Goal: Information Seeking & Learning: Check status

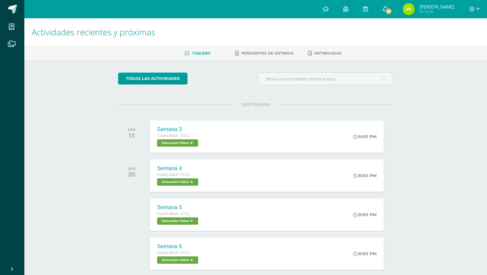
click at [395, 13] on link "8" at bounding box center [385, 9] width 19 height 18
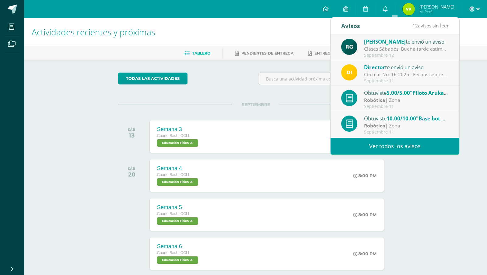
click at [384, 146] on link "Ver todos los avisos" at bounding box center [395, 146] width 129 height 17
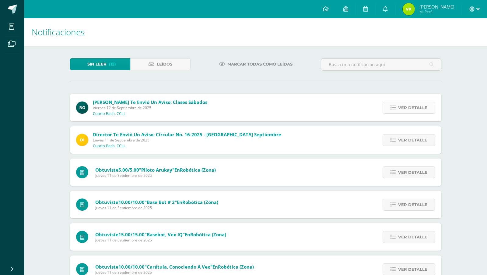
click at [393, 108] on icon at bounding box center [393, 107] width 5 height 5
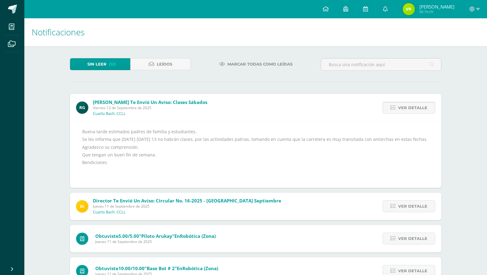
click at [399, 109] on link "Ver detalle" at bounding box center [409, 108] width 53 height 12
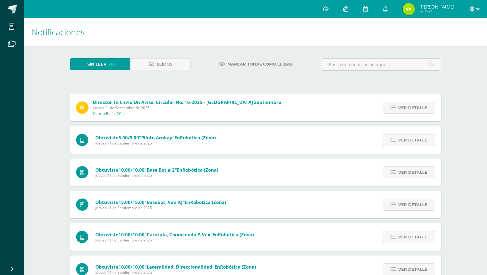
click at [399, 109] on link "Ver detalle" at bounding box center [409, 108] width 53 height 12
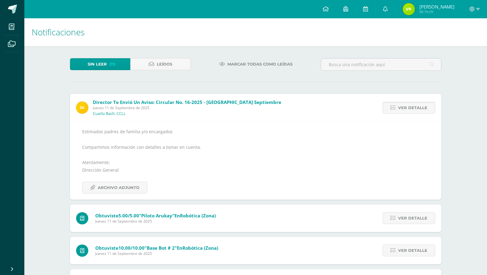
click at [399, 109] on link "Ver detalle" at bounding box center [409, 108] width 53 height 12
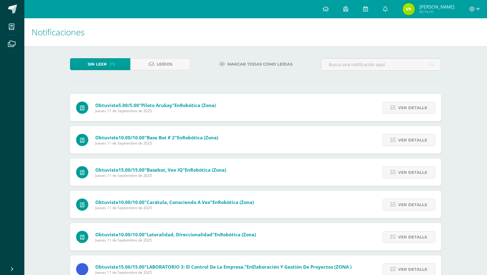
click at [399, 109] on link "Ver detalle" at bounding box center [409, 108] width 53 height 12
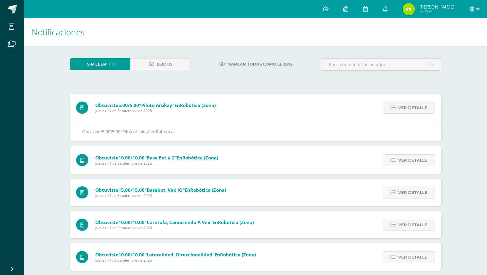
click at [399, 109] on link "Ver detalle" at bounding box center [409, 108] width 53 height 12
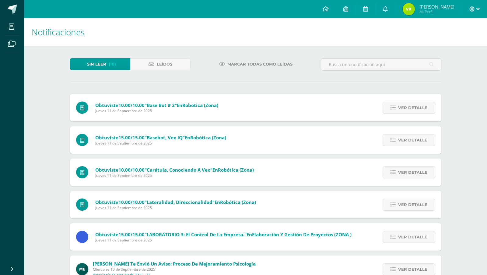
click at [399, 109] on link "Ver detalle" at bounding box center [409, 108] width 53 height 12
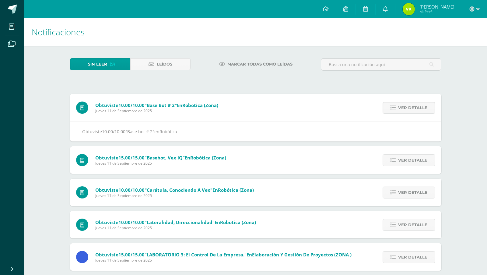
click at [399, 109] on link "Ver detalle" at bounding box center [409, 108] width 53 height 12
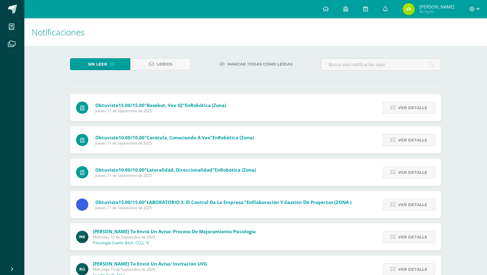
click at [399, 109] on link "Ver detalle" at bounding box center [409, 108] width 53 height 12
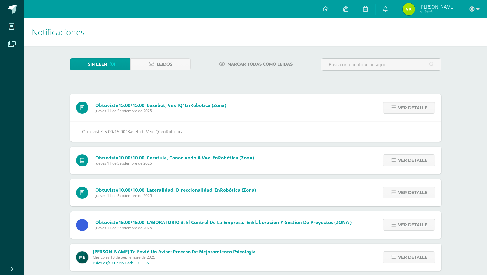
click at [399, 109] on link "Ver detalle" at bounding box center [409, 108] width 53 height 12
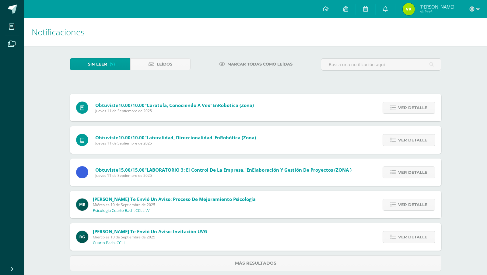
click at [399, 109] on link "Ver detalle" at bounding box center [409, 108] width 53 height 12
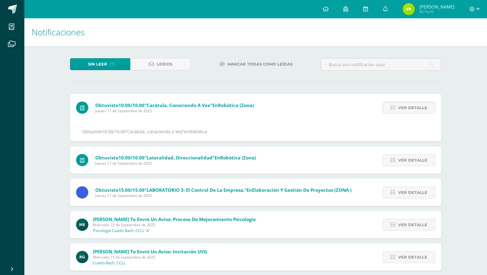
click at [399, 109] on link "Ver detalle" at bounding box center [409, 108] width 53 height 12
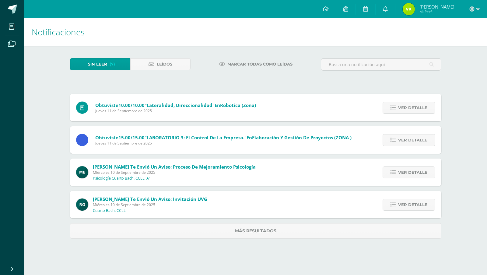
click at [399, 109] on link "Ver detalle" at bounding box center [409, 108] width 53 height 12
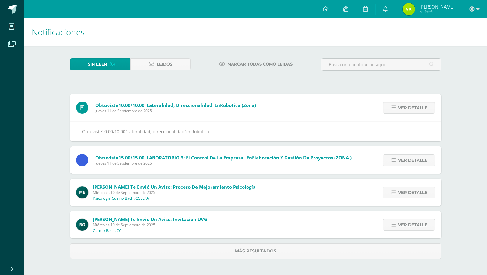
click at [399, 109] on link "Ver detalle" at bounding box center [409, 108] width 53 height 12
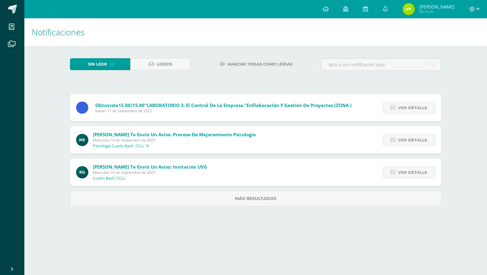
click at [399, 109] on link "Ver detalle" at bounding box center [409, 108] width 53 height 12
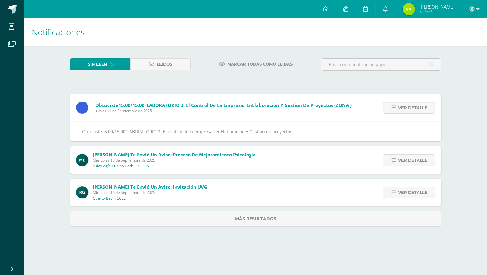
click at [399, 109] on link "Ver detalle" at bounding box center [409, 108] width 53 height 12
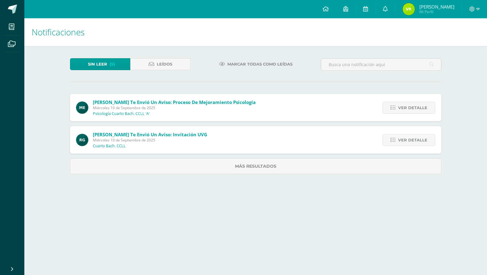
click at [399, 109] on link "Ver detalle" at bounding box center [409, 108] width 53 height 12
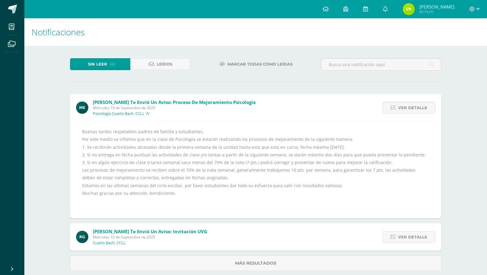
click at [399, 109] on link "Ver detalle" at bounding box center [409, 108] width 53 height 12
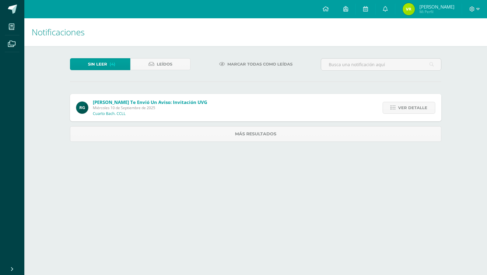
click at [399, 109] on link "Ver detalle" at bounding box center [409, 108] width 53 height 12
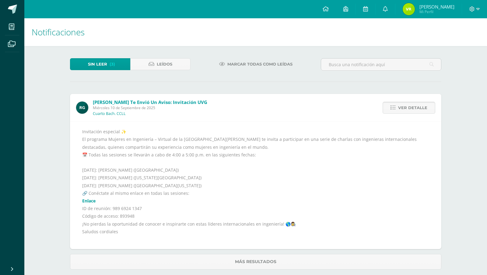
click at [399, 109] on link "Ver detalle" at bounding box center [409, 108] width 53 height 12
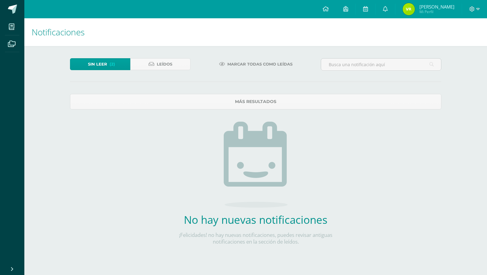
click at [428, 13] on span "Valerie Sofía Mi Perfil" at bounding box center [429, 9] width 54 height 12
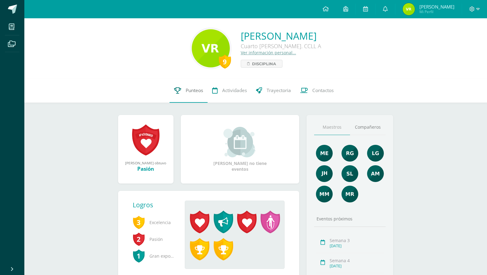
click at [192, 95] on link "Punteos" at bounding box center [189, 90] width 38 height 24
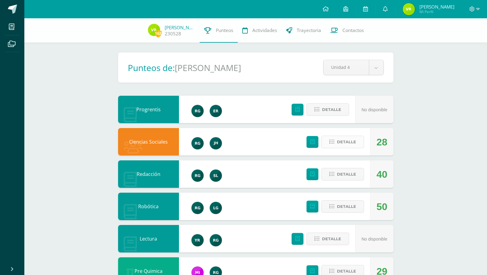
click at [336, 141] on button "Detalle" at bounding box center [343, 141] width 43 height 12
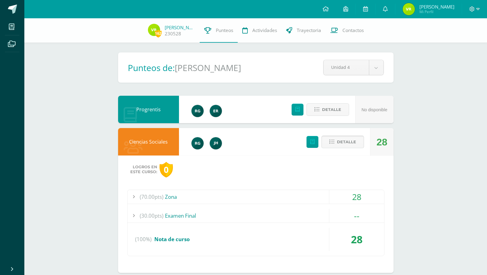
click at [336, 141] on button "Detalle" at bounding box center [343, 141] width 43 height 12
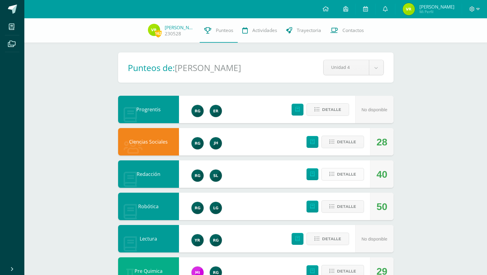
click at [343, 173] on span "Detalle" at bounding box center [346, 173] width 19 height 11
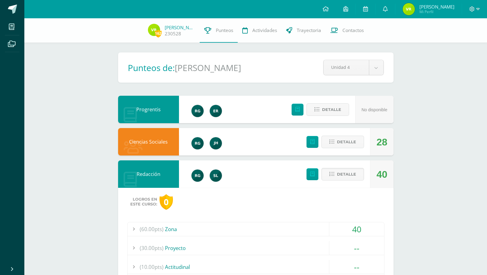
click at [169, 228] on div "(60.00pts) Zona" at bounding box center [256, 229] width 257 height 14
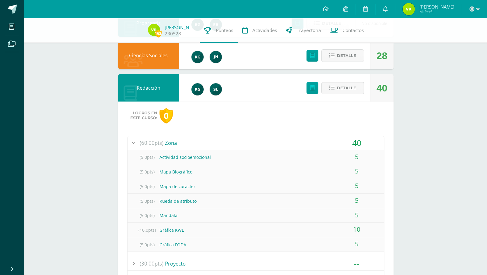
scroll to position [87, 0]
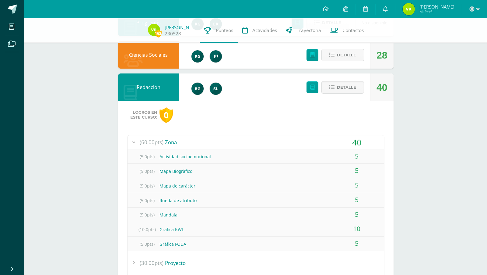
click at [174, 142] on div "(60.00pts) Zona" at bounding box center [256, 142] width 257 height 14
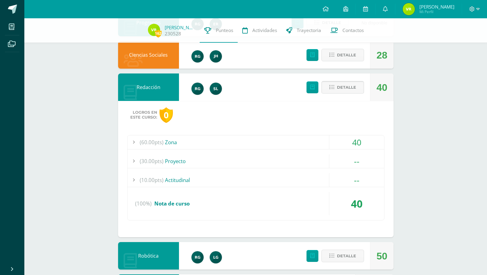
click at [346, 83] on span "Detalle" at bounding box center [346, 87] width 19 height 11
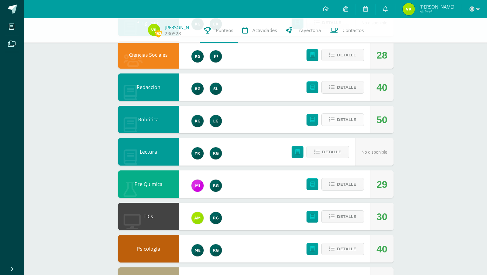
click at [334, 122] on button "Detalle" at bounding box center [343, 119] width 43 height 12
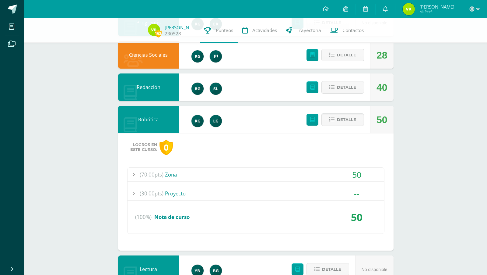
click at [171, 172] on div "(70.00pts) Zona" at bounding box center [256, 174] width 257 height 14
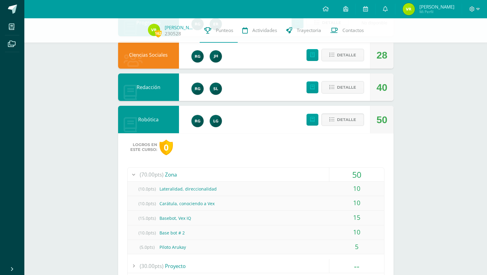
click at [177, 173] on div "(70.00pts) Zona" at bounding box center [256, 174] width 257 height 14
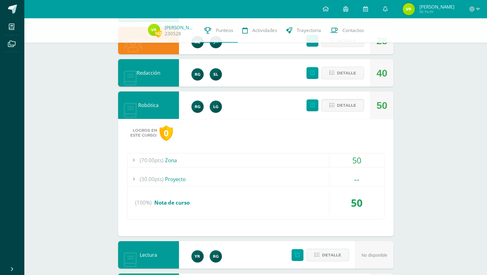
scroll to position [100, 0]
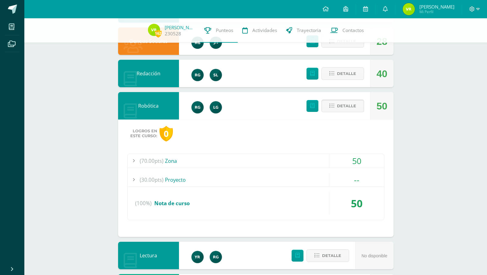
click at [340, 102] on span "Detalle" at bounding box center [346, 105] width 19 height 11
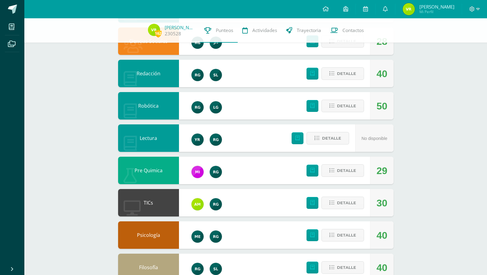
click at [334, 163] on div "Detalle" at bounding box center [333, 169] width 73 height 27
click at [334, 171] on icon at bounding box center [331, 170] width 5 height 5
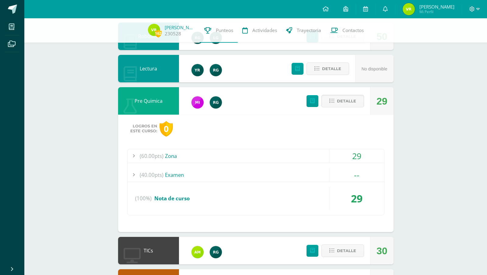
scroll to position [192, 0]
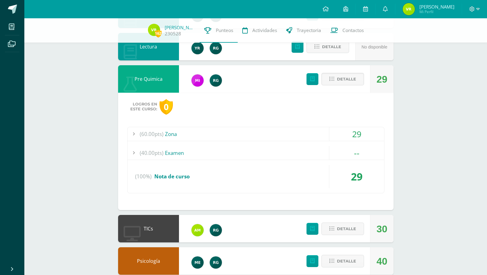
click at [169, 130] on div "(60.00pts) Zona" at bounding box center [256, 134] width 257 height 14
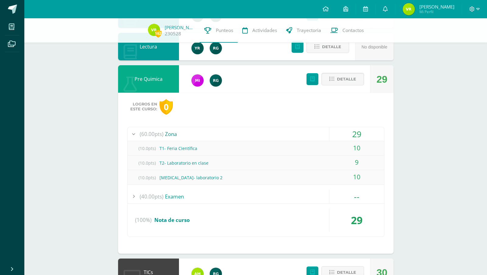
click at [169, 131] on div "(60.00pts) Zona" at bounding box center [256, 134] width 257 height 14
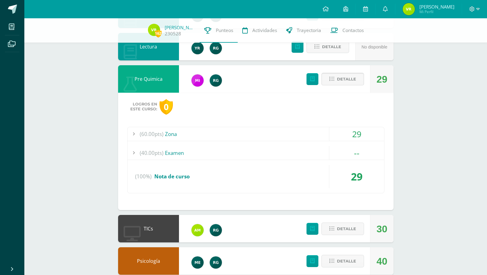
click at [338, 77] on span "Detalle" at bounding box center [346, 78] width 19 height 11
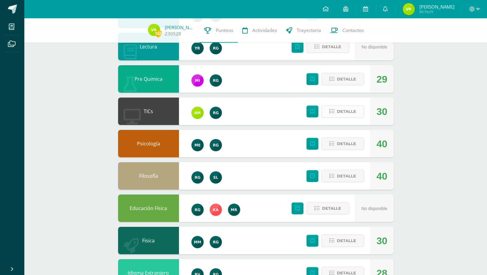
click at [333, 113] on icon at bounding box center [331, 111] width 5 height 5
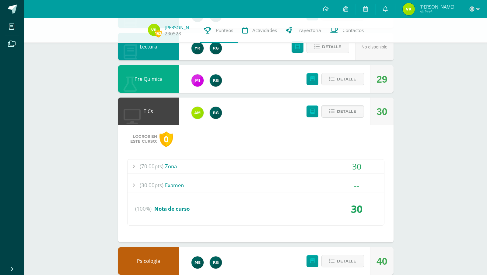
click at [168, 167] on div "(70.00pts) Zona" at bounding box center [256, 166] width 257 height 14
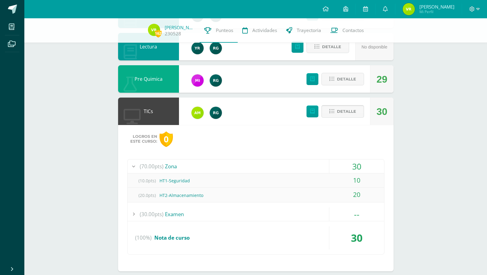
click at [338, 107] on span "Detalle" at bounding box center [346, 111] width 19 height 11
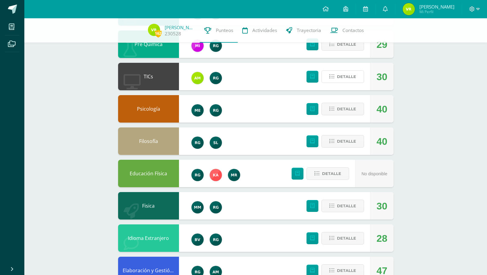
scroll to position [239, 0]
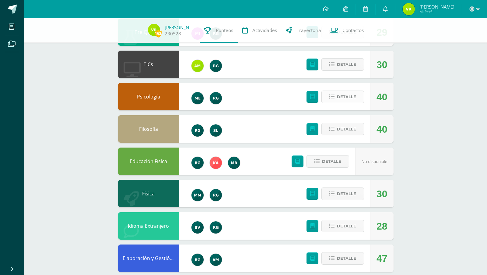
click at [337, 97] on button "Detalle" at bounding box center [343, 96] width 43 height 12
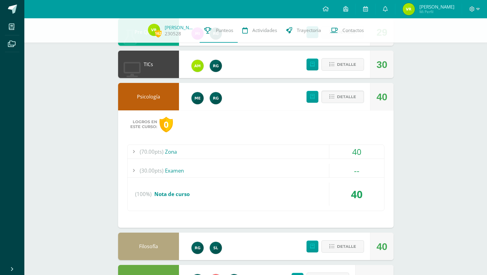
click at [167, 158] on div "(70.00pts) Zona 40 (10.0pts) Inteligencias múltiples 10 (10.0pts) (10.0pts) (10…" at bounding box center [255, 177] width 257 height 66
click at [173, 145] on div "(70.00pts) Zona" at bounding box center [256, 152] width 257 height 14
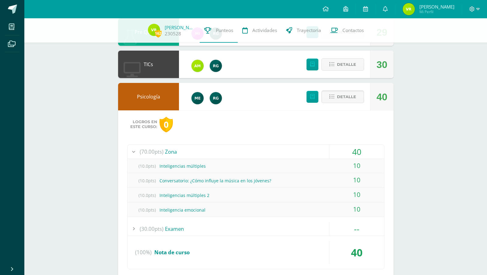
click at [335, 98] on button "Detalle" at bounding box center [343, 96] width 43 height 12
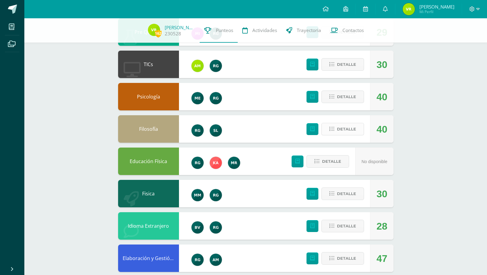
click at [330, 128] on button "Detalle" at bounding box center [343, 129] width 43 height 12
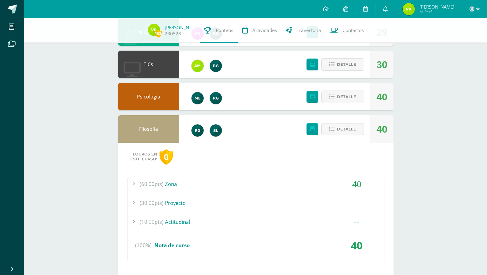
click at [165, 181] on div "(60.00pts) Zona" at bounding box center [256, 184] width 257 height 14
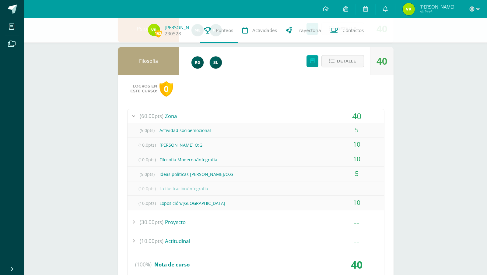
scroll to position [308, 0]
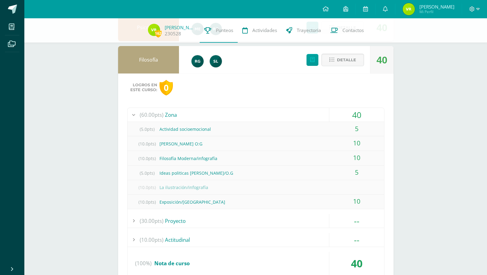
click at [172, 111] on div "(60.00pts) Zona" at bounding box center [256, 115] width 257 height 14
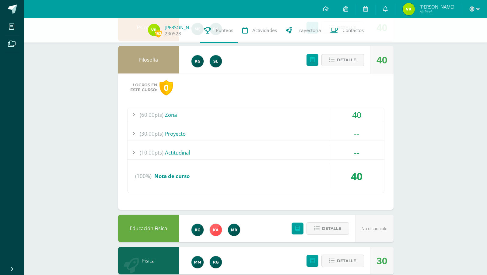
click at [346, 60] on span "Detalle" at bounding box center [346, 59] width 19 height 11
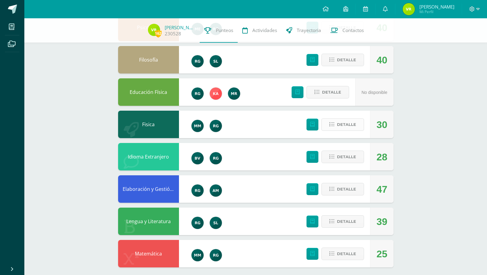
click at [337, 122] on button "Detalle" at bounding box center [343, 124] width 43 height 12
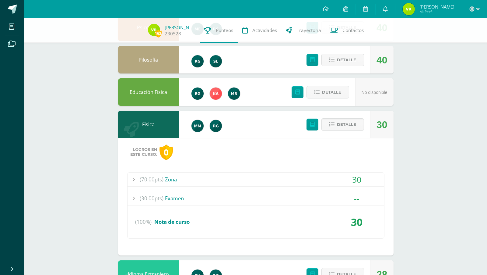
click at [173, 180] on div "(70.00pts) Zona" at bounding box center [256, 179] width 257 height 14
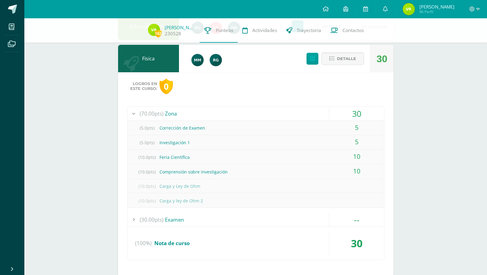
scroll to position [374, 0]
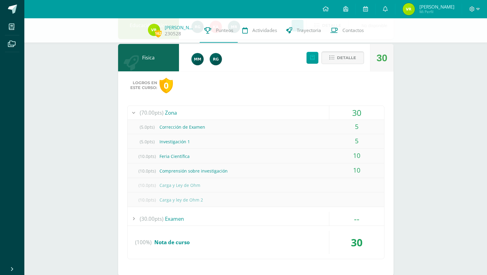
click at [347, 58] on span "Detalle" at bounding box center [346, 57] width 19 height 11
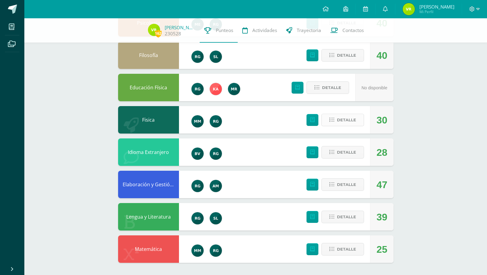
scroll to position [312, 0]
click at [338, 150] on span "Detalle" at bounding box center [346, 152] width 19 height 11
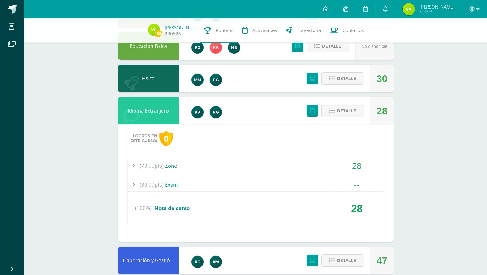
scroll to position [371, 0]
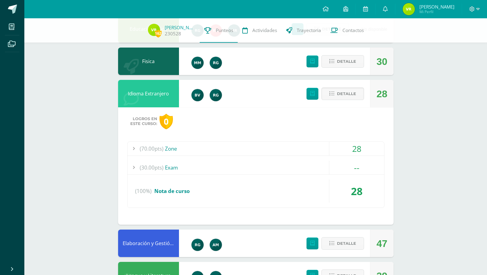
click at [173, 147] on div "(70.00pts) Zone" at bounding box center [256, 149] width 257 height 14
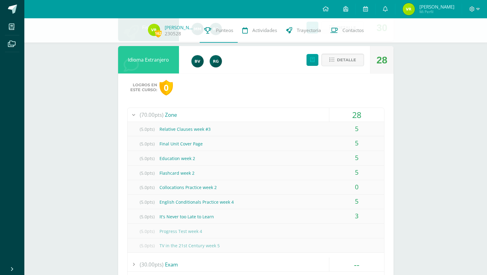
scroll to position [402, 0]
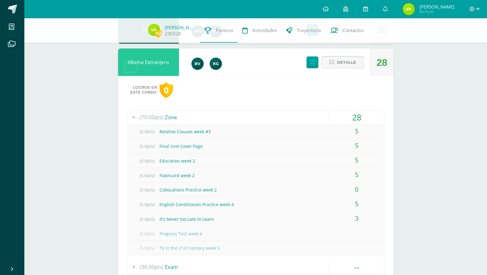
click at [339, 63] on span "Detalle" at bounding box center [346, 62] width 19 height 11
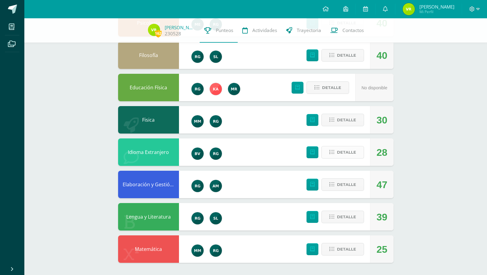
scroll to position [312, 0]
click at [340, 184] on span "Detalle" at bounding box center [346, 184] width 19 height 11
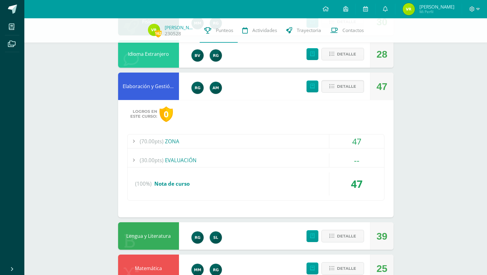
scroll to position [411, 0]
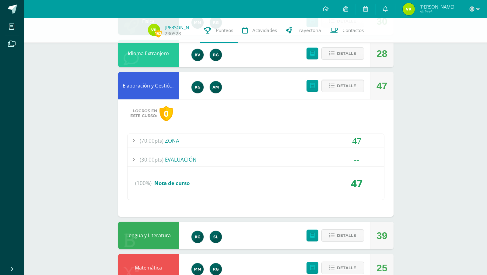
click at [175, 139] on div "(70.00pts) ZONA" at bounding box center [256, 141] width 257 height 14
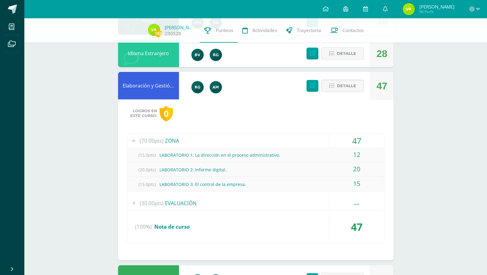
click at [174, 138] on div "(70.00pts) ZONA" at bounding box center [256, 141] width 257 height 14
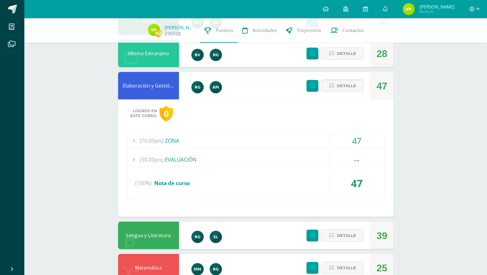
click at [360, 81] on button "Detalle" at bounding box center [343, 85] width 43 height 12
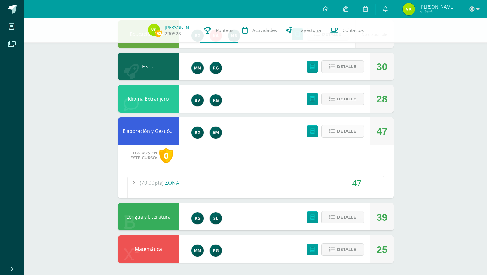
scroll to position [312, 0]
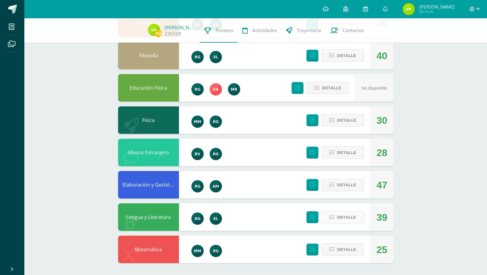
click at [350, 214] on span "Detalle" at bounding box center [346, 216] width 19 height 11
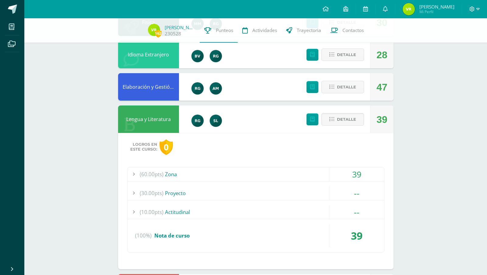
scroll to position [447, 0]
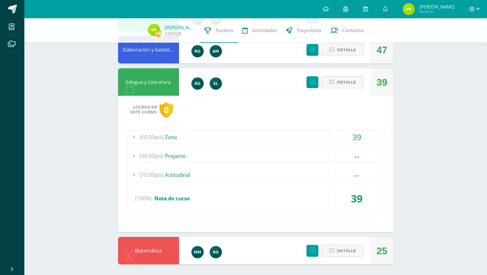
click at [172, 134] on div "(60.00pts) Zona" at bounding box center [256, 137] width 257 height 14
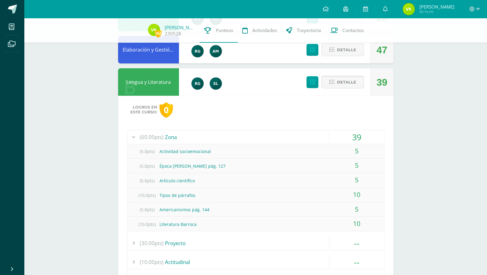
click at [345, 83] on span "Detalle" at bounding box center [346, 81] width 19 height 11
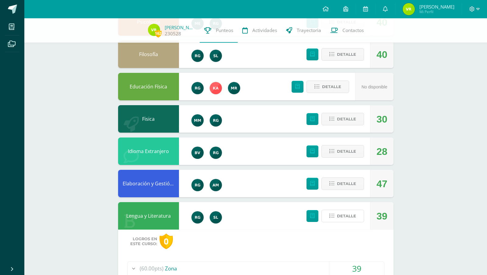
scroll to position [312, 0]
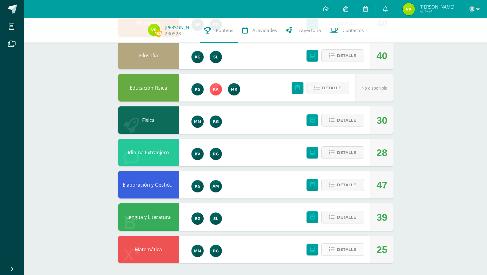
click at [346, 250] on span "Detalle" at bounding box center [346, 249] width 19 height 11
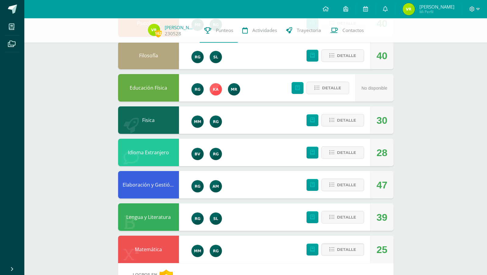
scroll to position [428, 0]
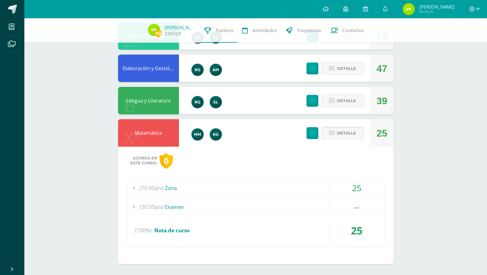
click at [178, 186] on div "(70.00pts) Zona" at bounding box center [256, 188] width 257 height 14
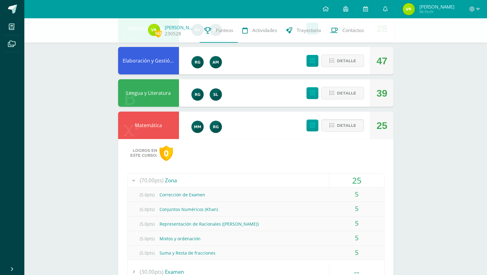
scroll to position [500, 0]
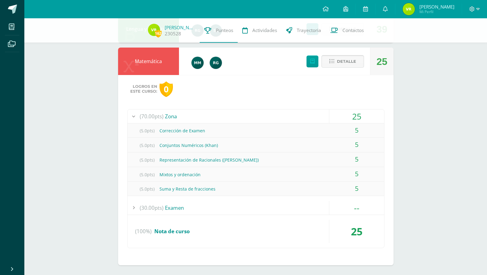
click at [332, 64] on button "Detalle" at bounding box center [343, 61] width 43 height 12
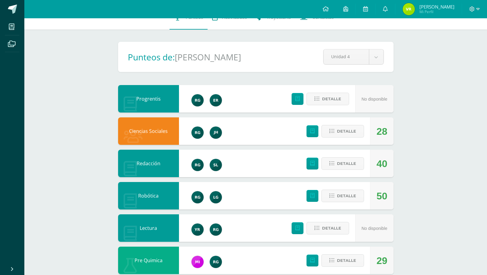
scroll to position [0, 0]
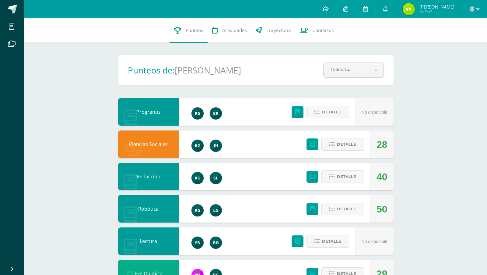
click at [336, 4] on link at bounding box center [325, 9] width 21 height 18
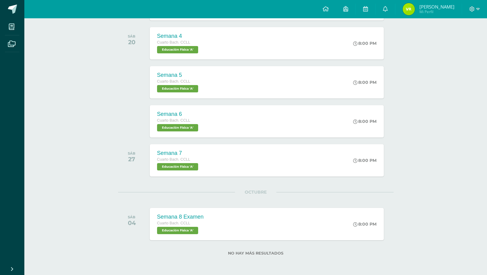
scroll to position [132, 0]
